Goal: Find specific page/section

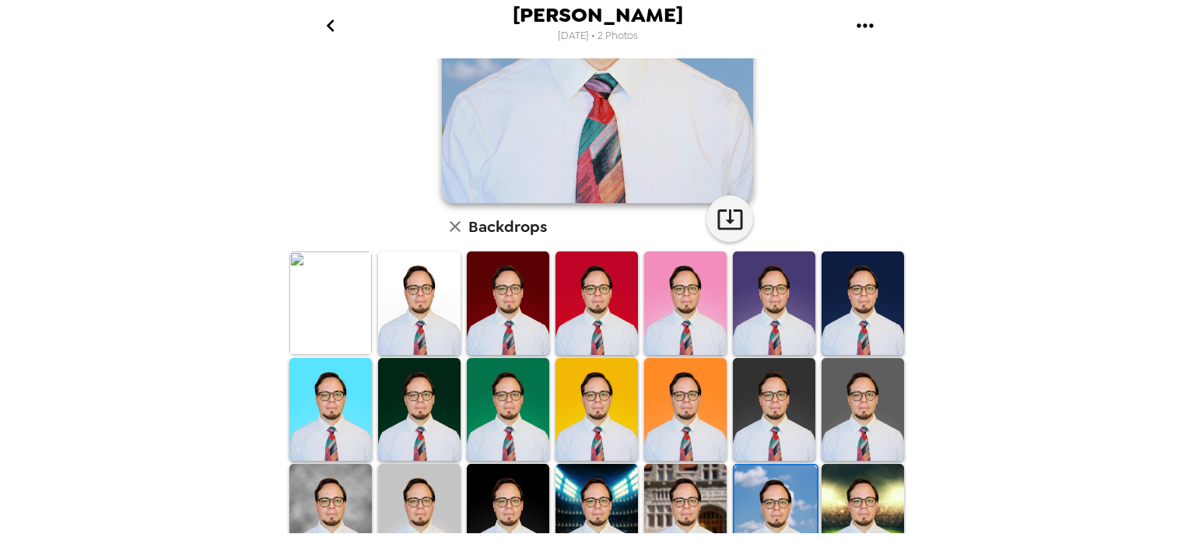
scroll to position [389, 0]
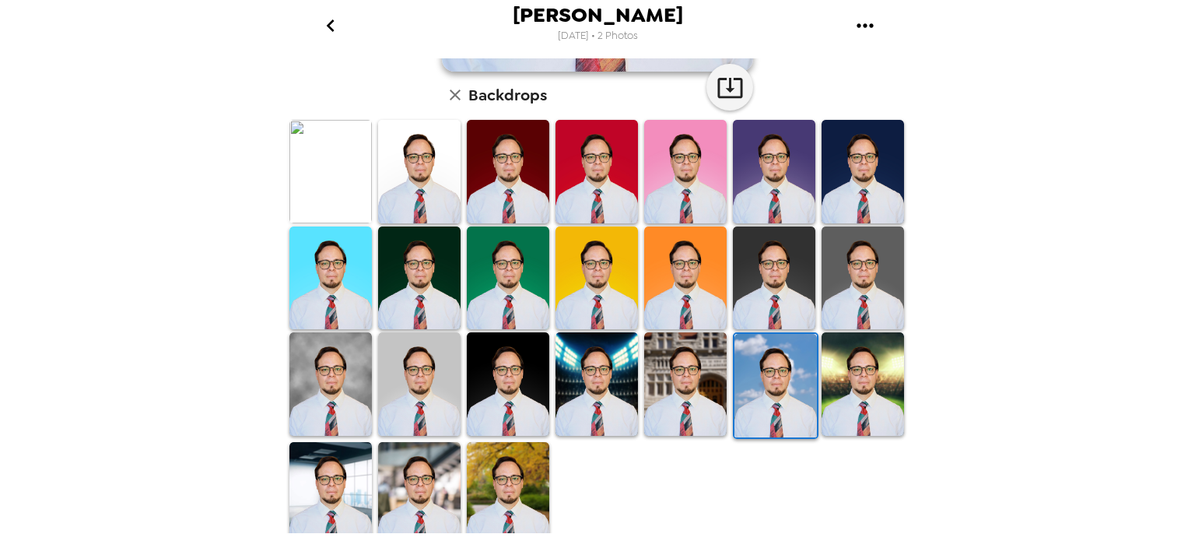
click at [443, 485] on img at bounding box center [419, 493] width 82 height 103
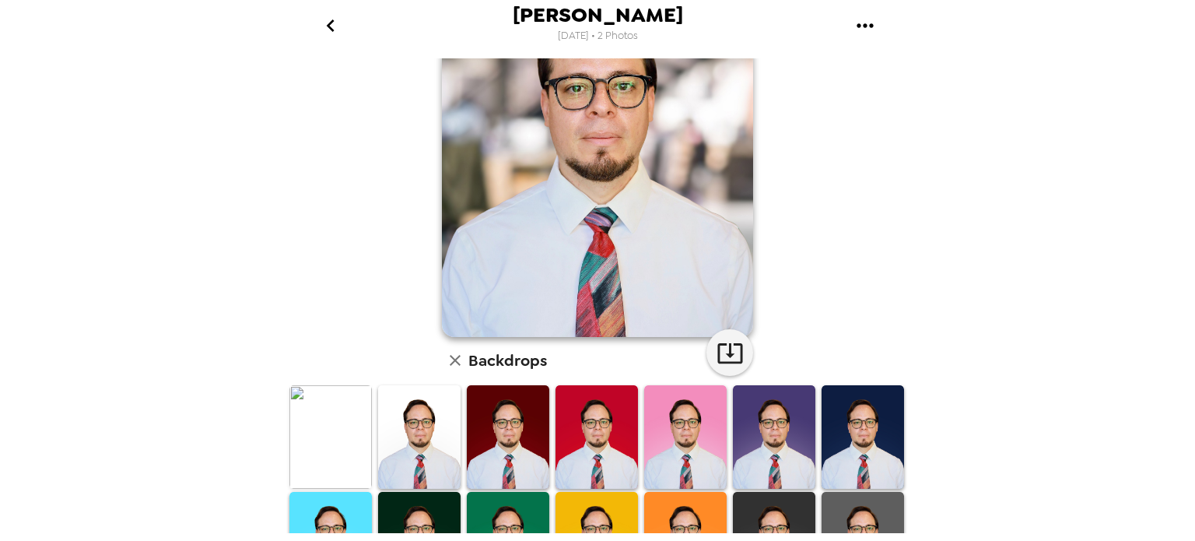
scroll to position [78, 0]
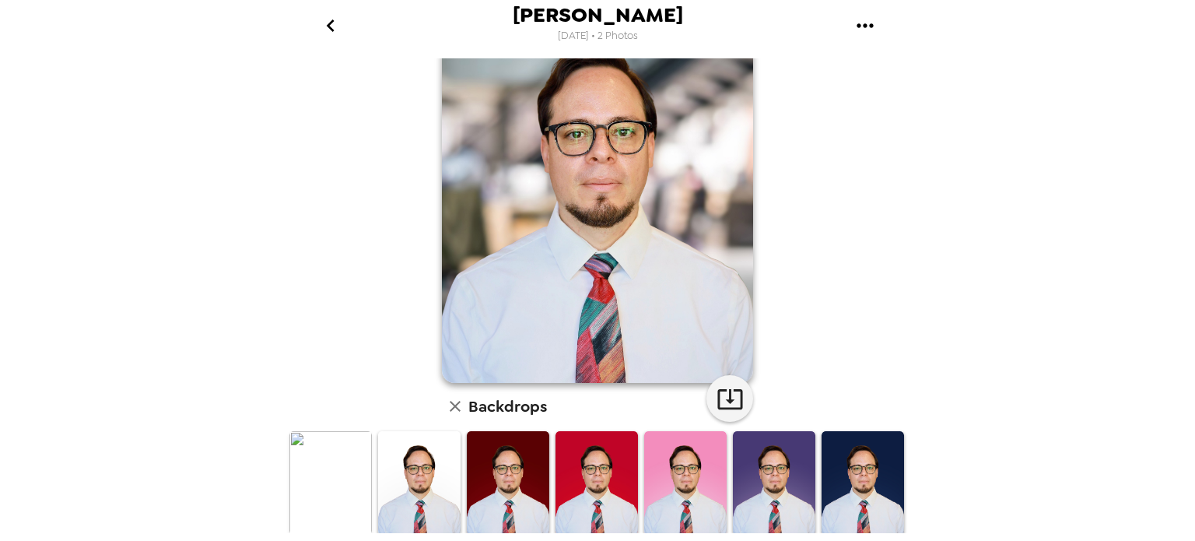
click at [339, 27] on icon "go back" at bounding box center [330, 25] width 25 height 25
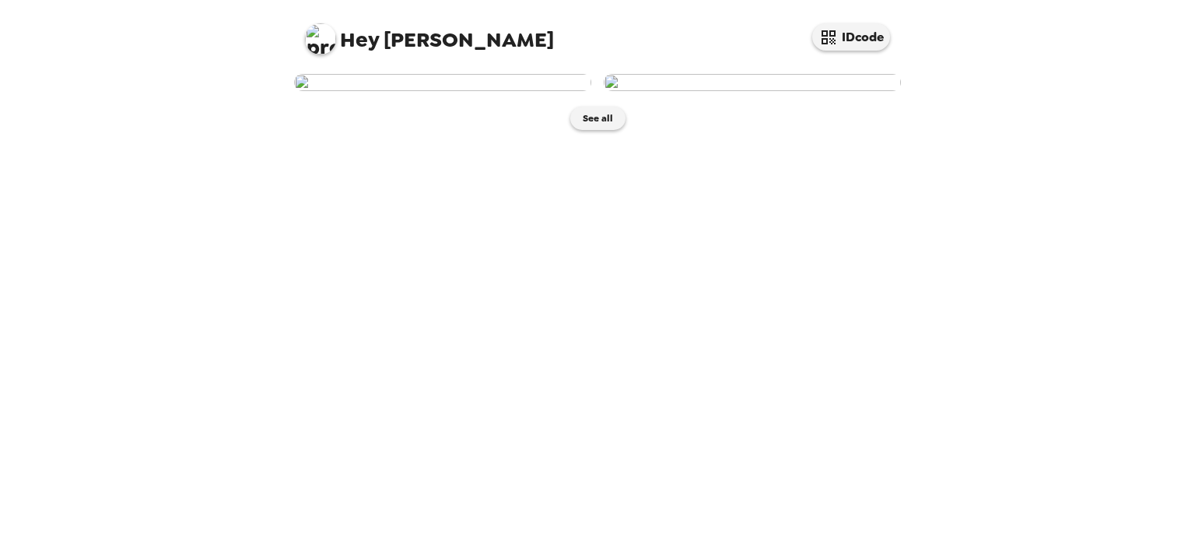
click at [804, 91] on img at bounding box center [752, 82] width 297 height 17
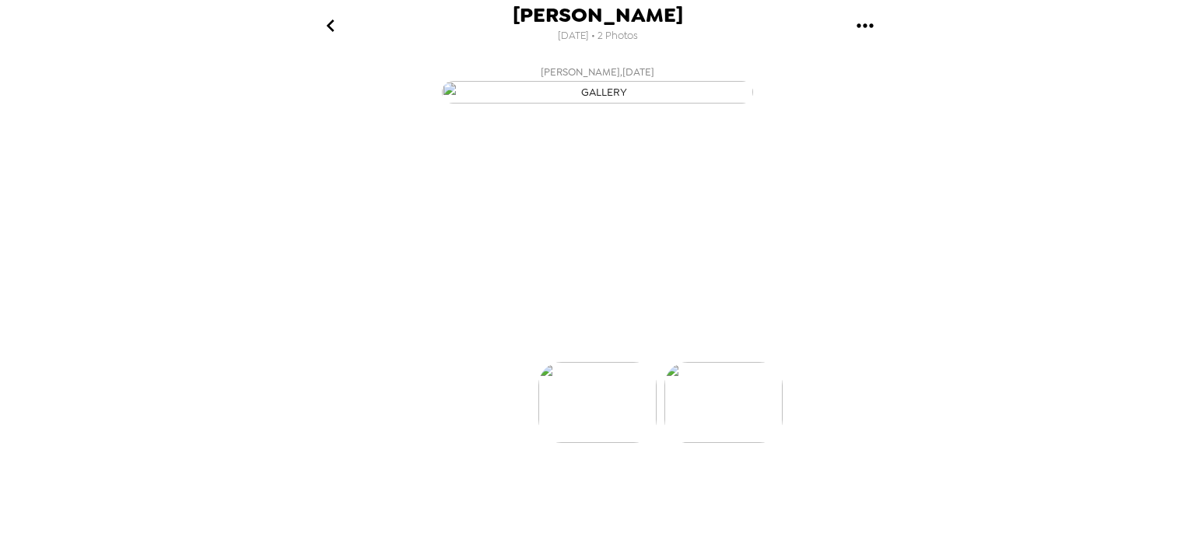
scroll to position [0, 124]
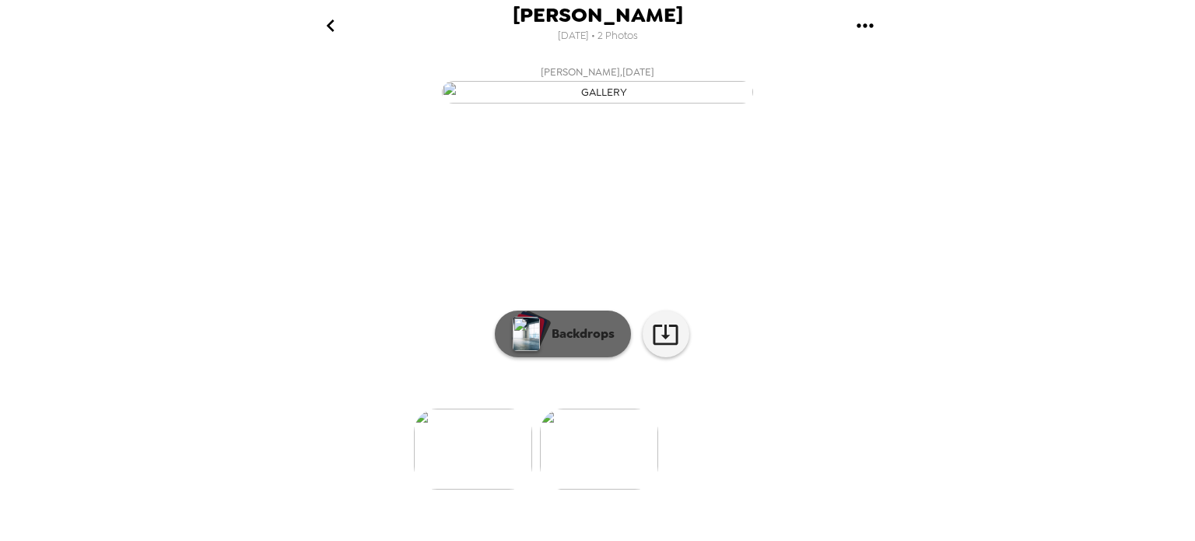
click at [520, 351] on img "button" at bounding box center [526, 334] width 27 height 34
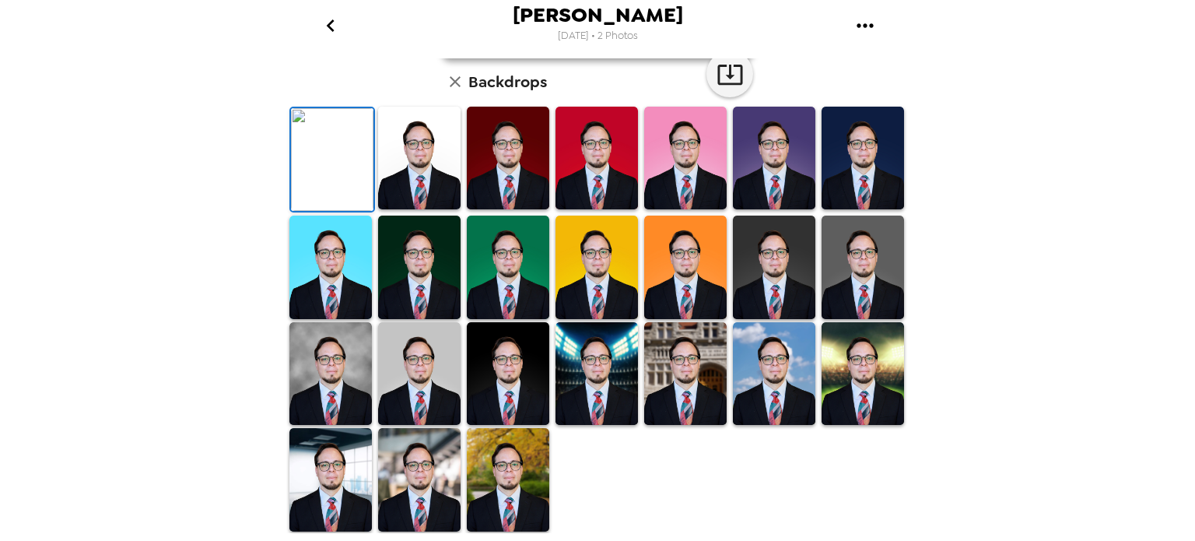
scroll to position [311, 0]
click at [519, 318] on img at bounding box center [508, 266] width 82 height 103
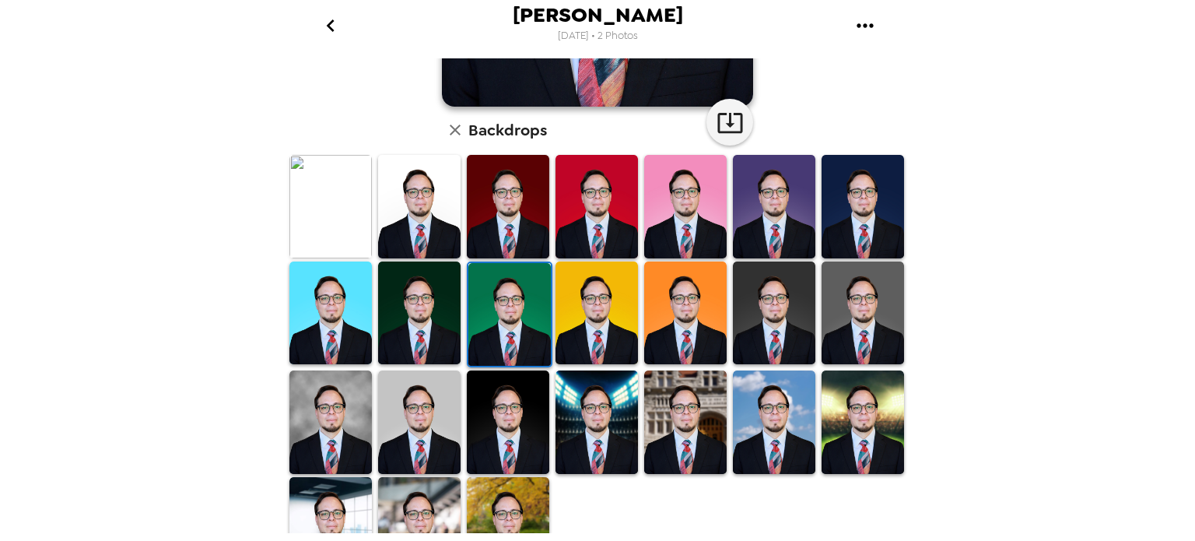
scroll to position [393, 0]
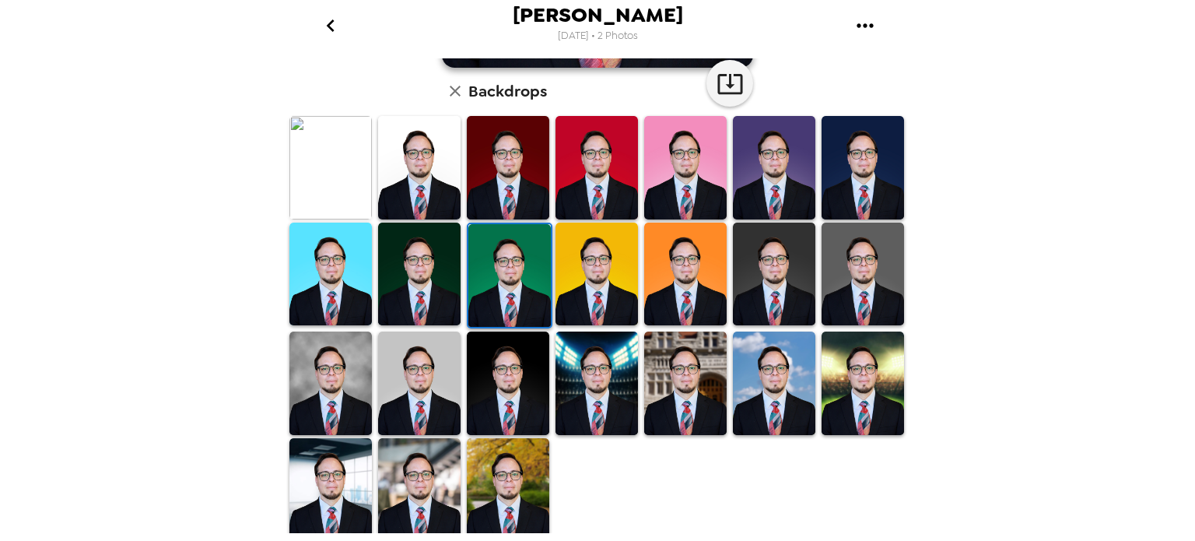
click at [439, 466] on img at bounding box center [419, 489] width 82 height 103
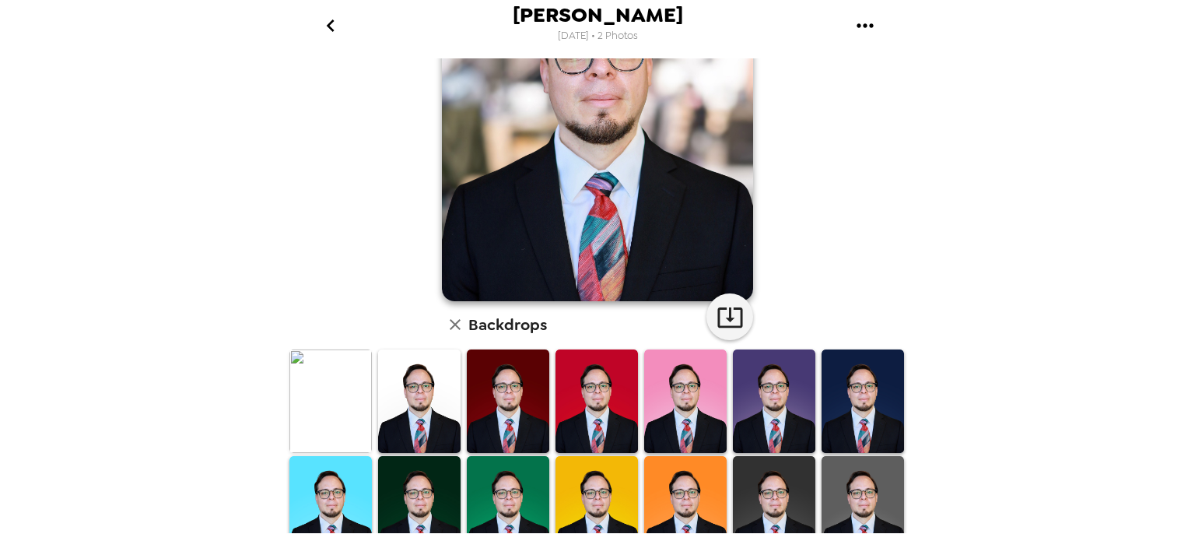
scroll to position [4, 0]
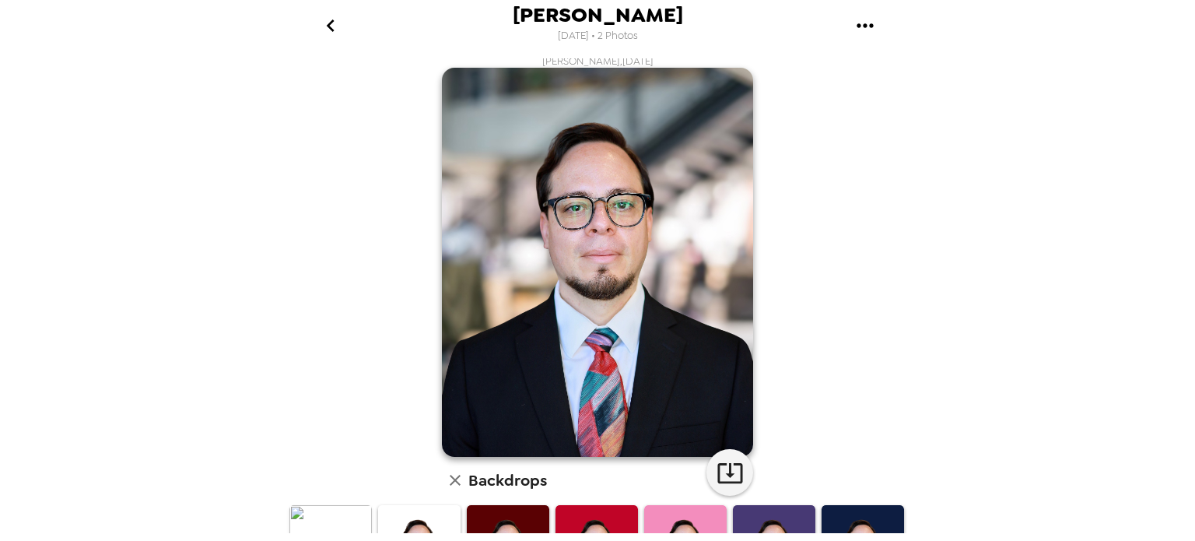
click at [342, 23] on button "go back" at bounding box center [330, 25] width 51 height 51
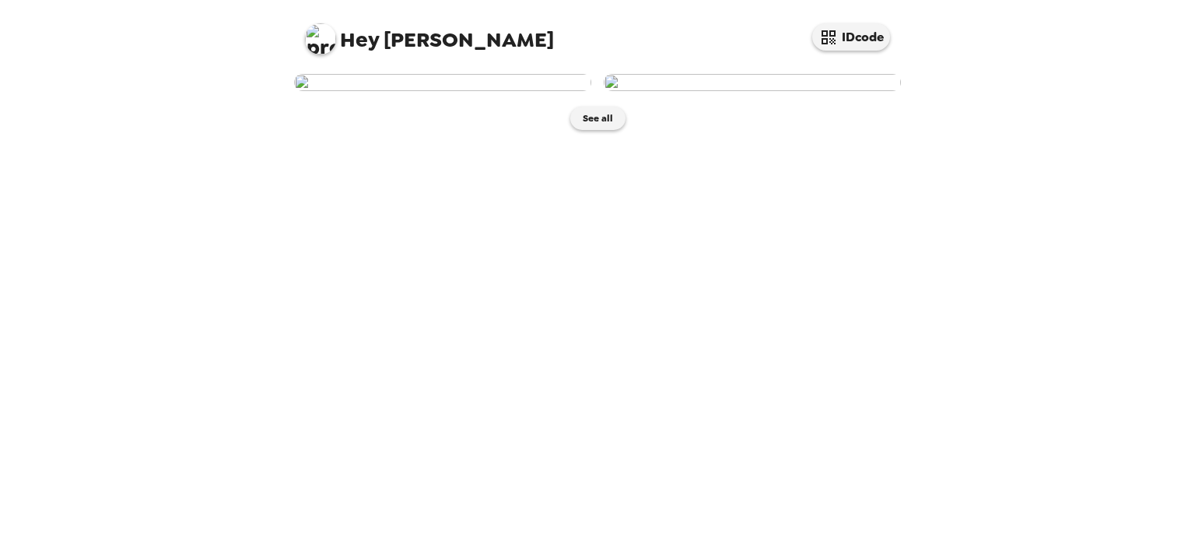
click at [501, 91] on img at bounding box center [442, 82] width 297 height 17
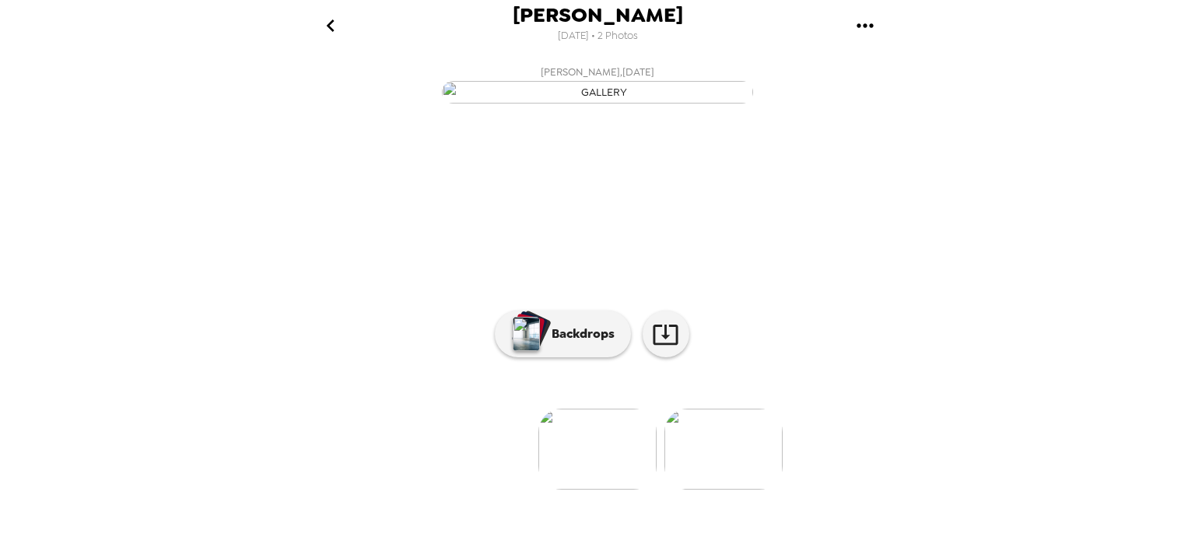
scroll to position [131, 0]
click at [604, 357] on button "Backdrops" at bounding box center [563, 333] width 136 height 47
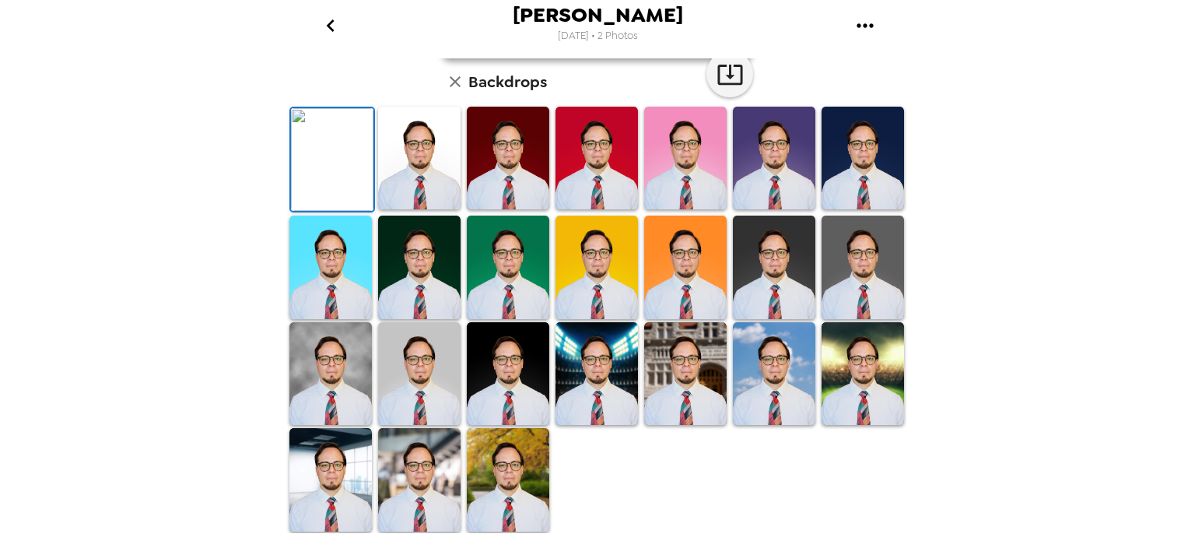
scroll to position [365, 0]
click at [422, 491] on img at bounding box center [419, 479] width 82 height 103
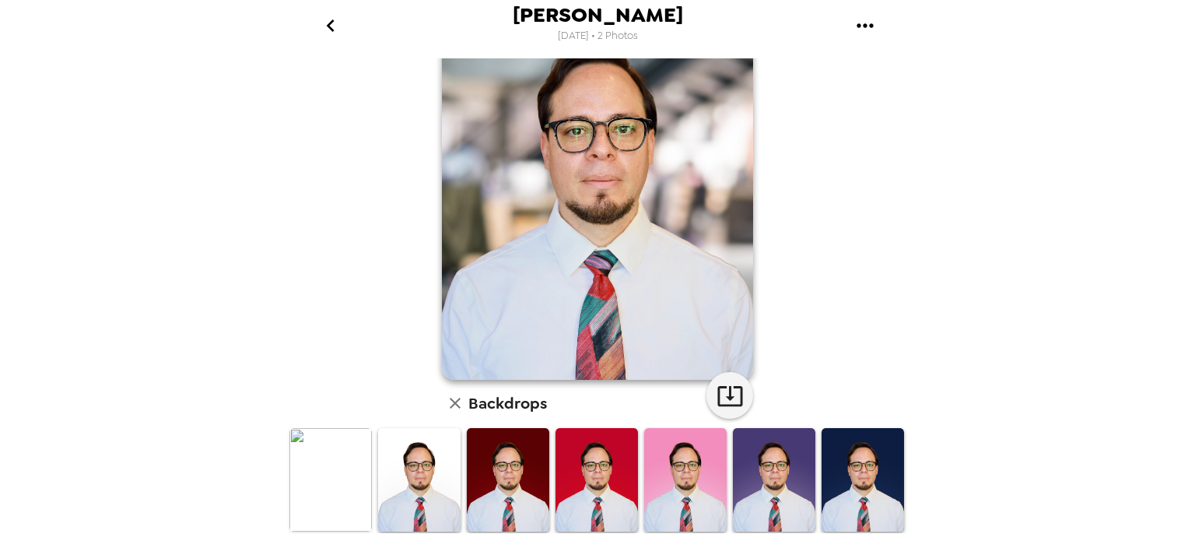
scroll to position [54, 0]
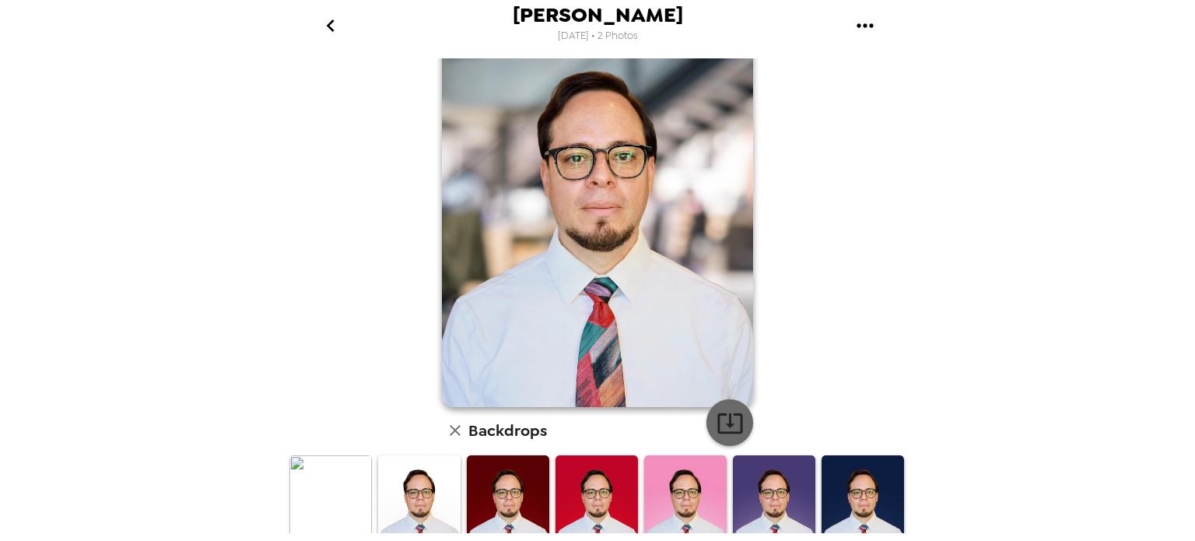
click at [718, 424] on icon "button" at bounding box center [729, 422] width 27 height 27
